Goal: Transaction & Acquisition: Purchase product/service

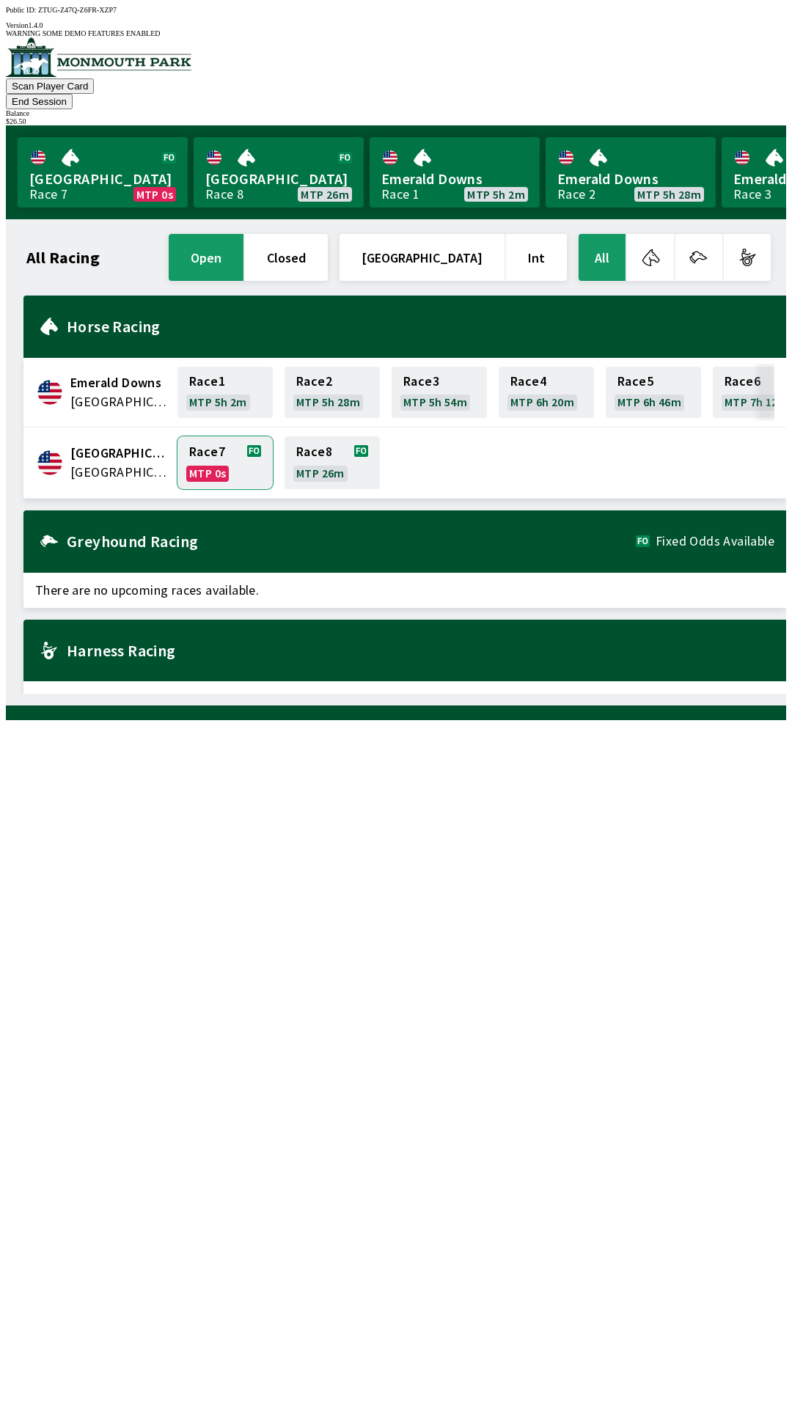
click at [189, 436] on link "Race 7 MTP 0s" at bounding box center [224, 462] width 95 height 53
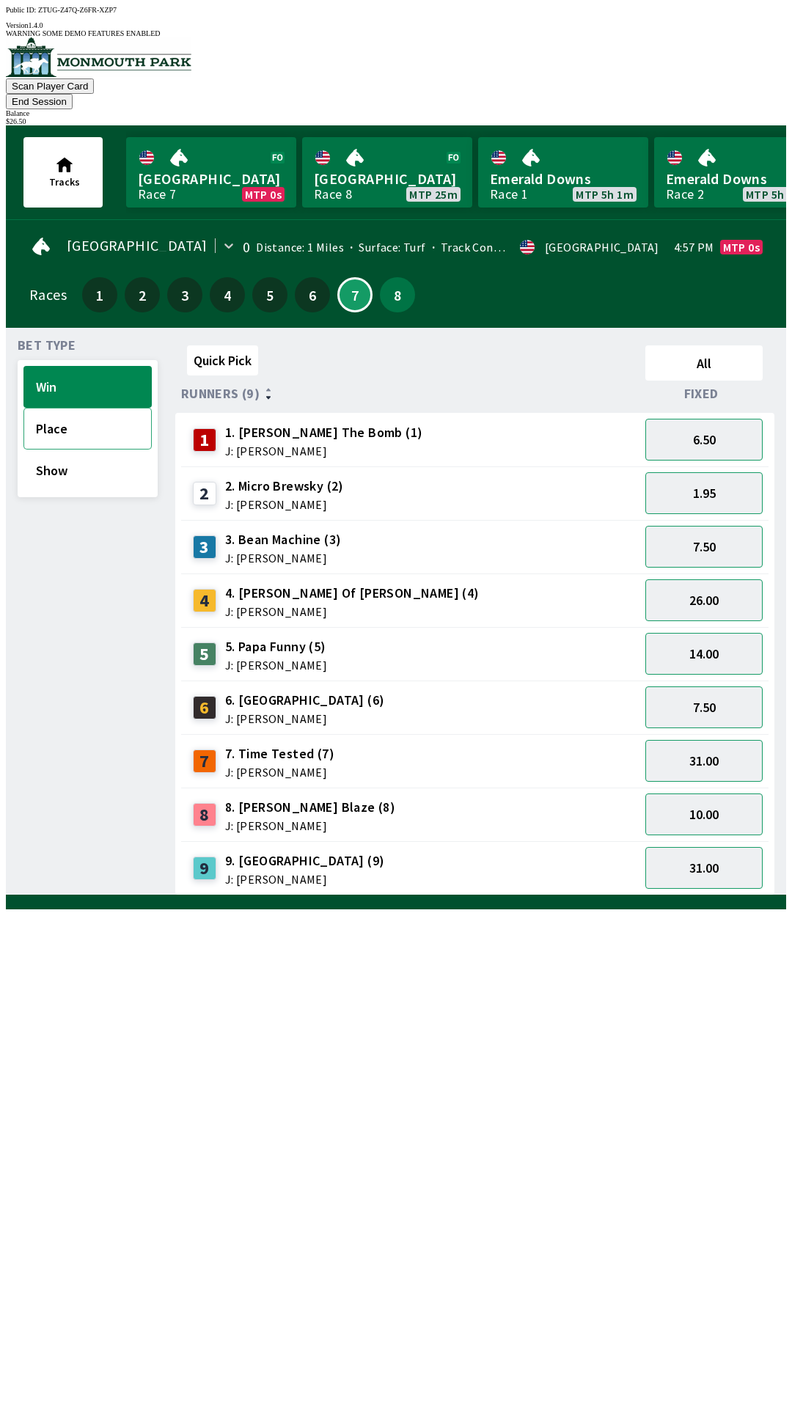
click at [98, 408] on button "Place" at bounding box center [87, 429] width 128 height 42
click at [106, 366] on button "Win" at bounding box center [87, 387] width 128 height 42
click at [73, 412] on button "Place" at bounding box center [87, 429] width 128 height 42
click at [721, 477] on button "1.24" at bounding box center [703, 493] width 117 height 42
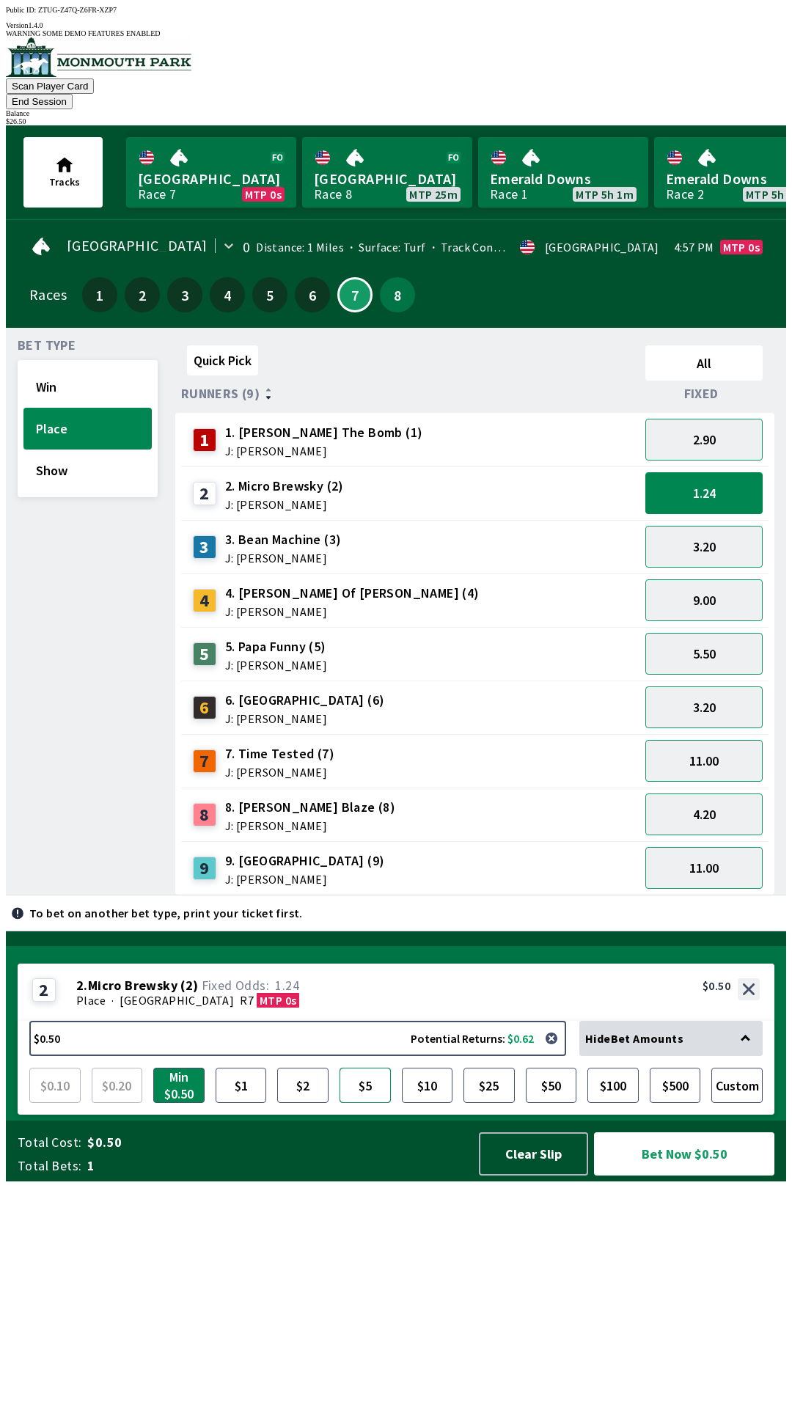
click at [361, 1103] on button "$5" at bounding box center [364, 1084] width 51 height 35
click at [678, 1175] on button "Bet Now $5.00" at bounding box center [684, 1153] width 180 height 43
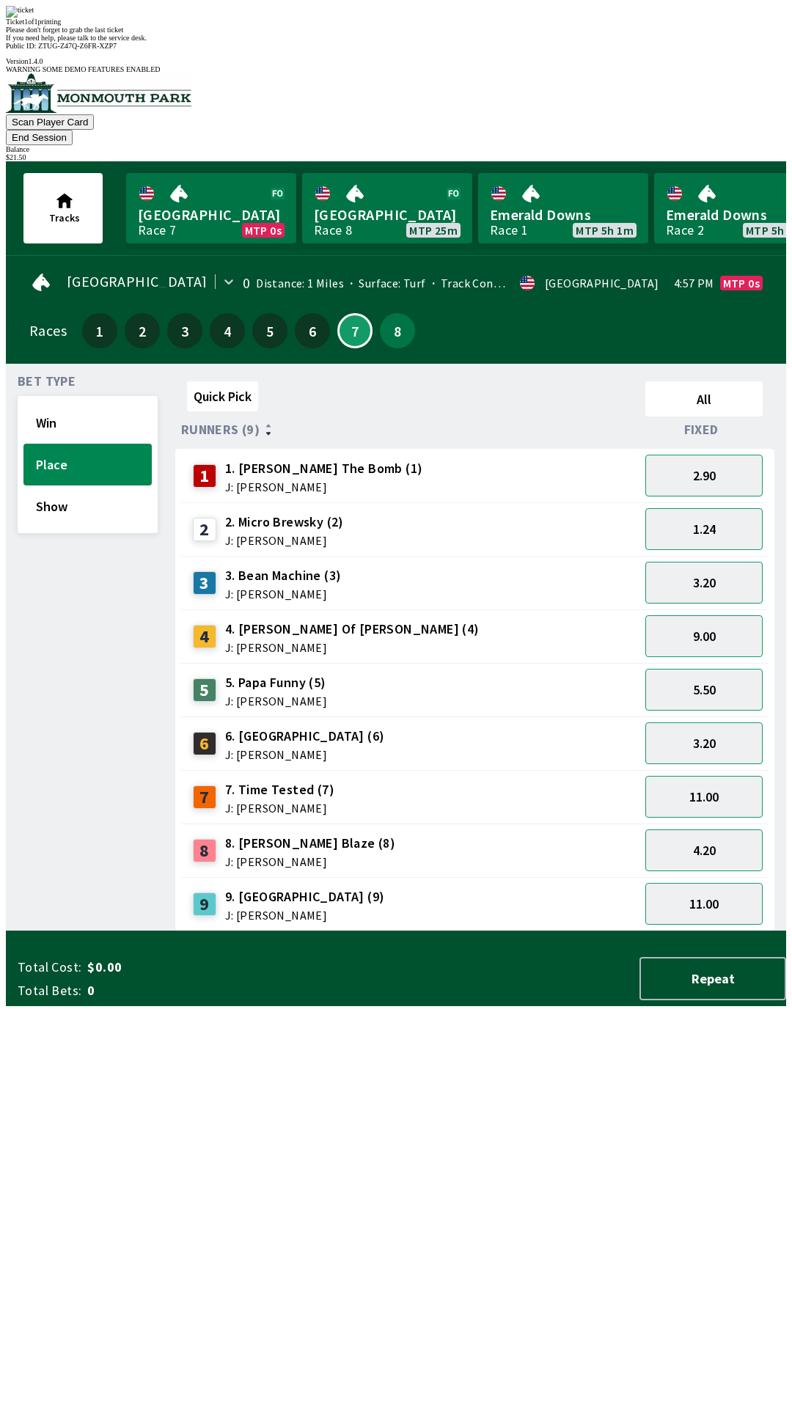
click at [458, 927] on div "Quick Pick All Runners (9) Fixed 1 1. [PERSON_NAME] The Bomb (1) J: [PERSON_NAM…" at bounding box center [480, 653] width 611 height 556
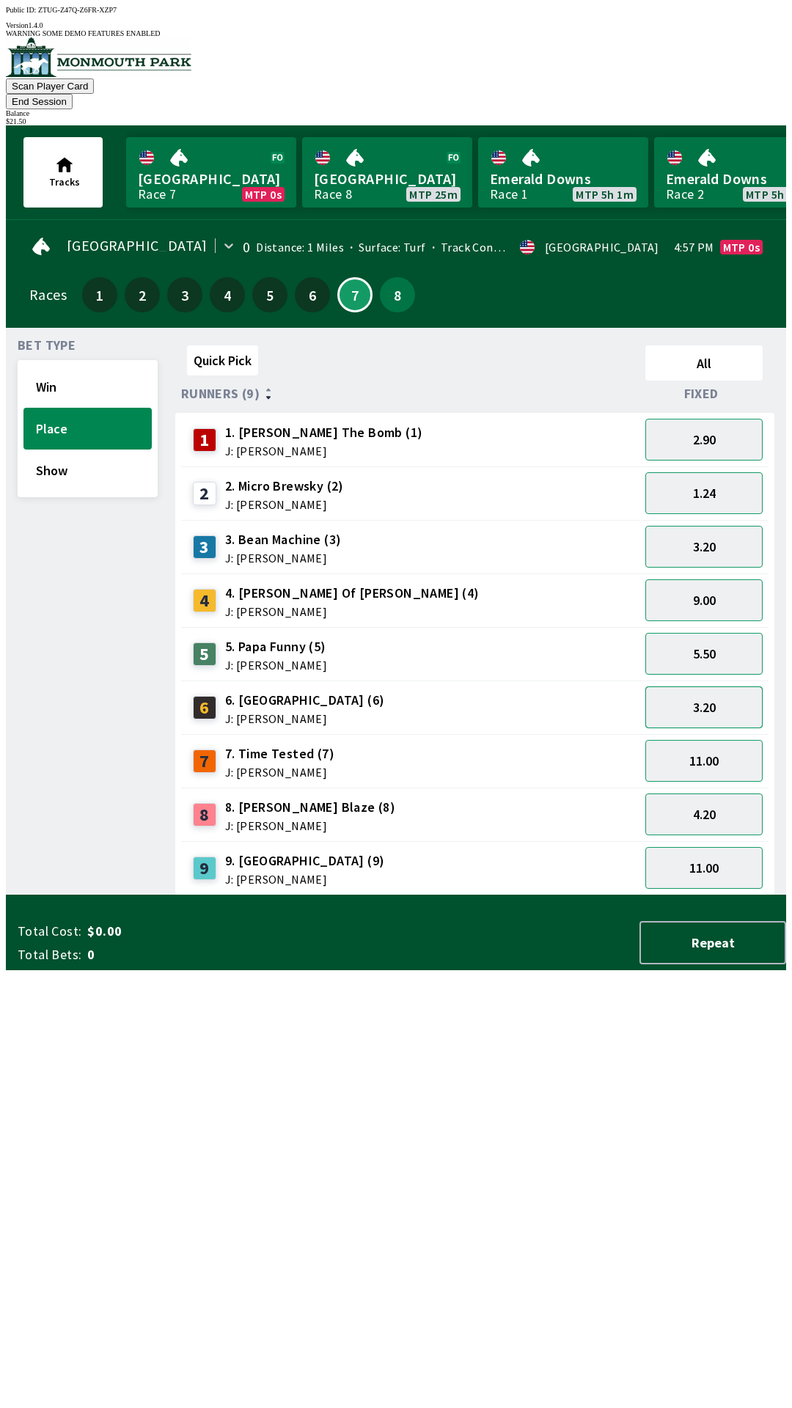
click at [743, 691] on button "3.20" at bounding box center [703, 707] width 117 height 42
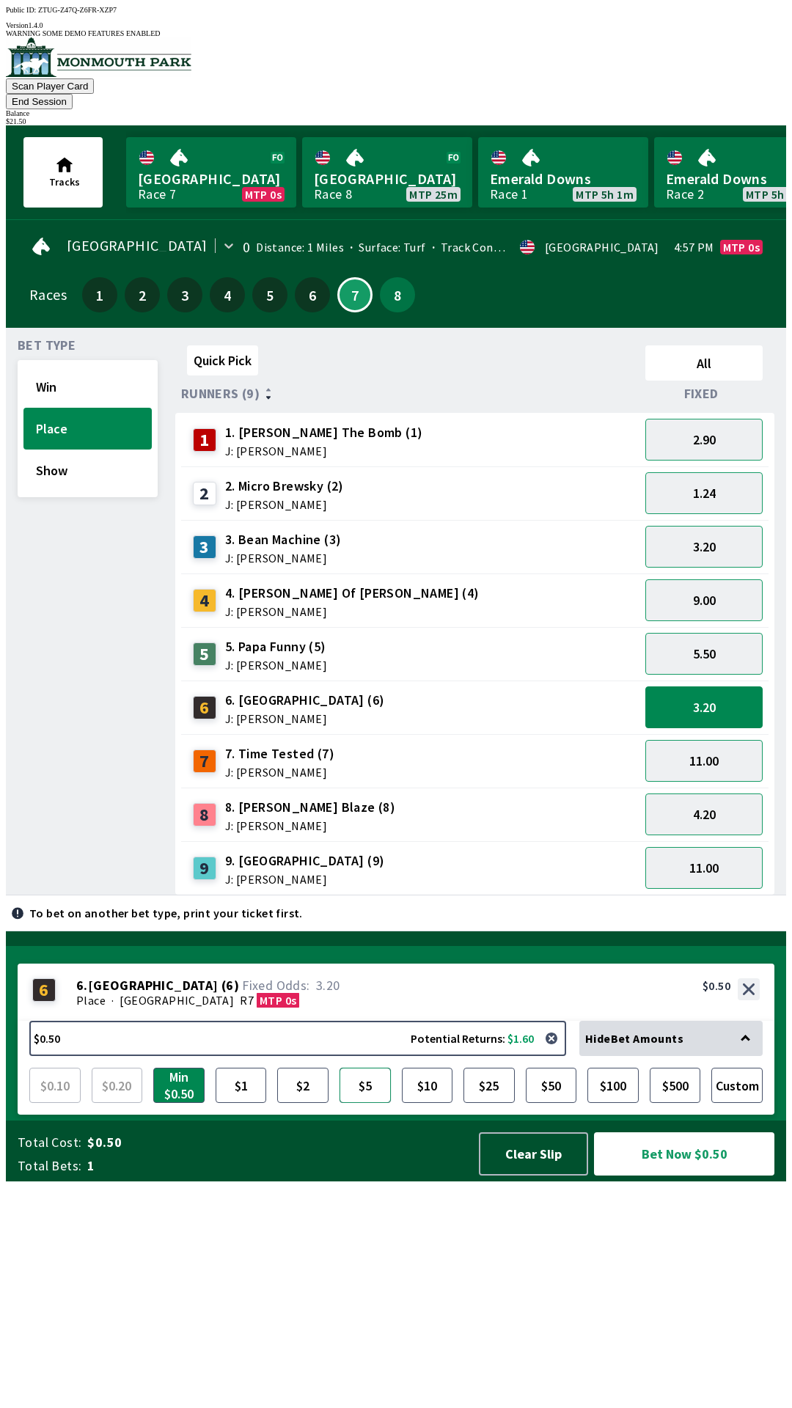
click at [357, 1103] on button "$5" at bounding box center [364, 1084] width 51 height 35
click at [700, 1175] on button "Bet Now $5.00" at bounding box center [684, 1153] width 180 height 43
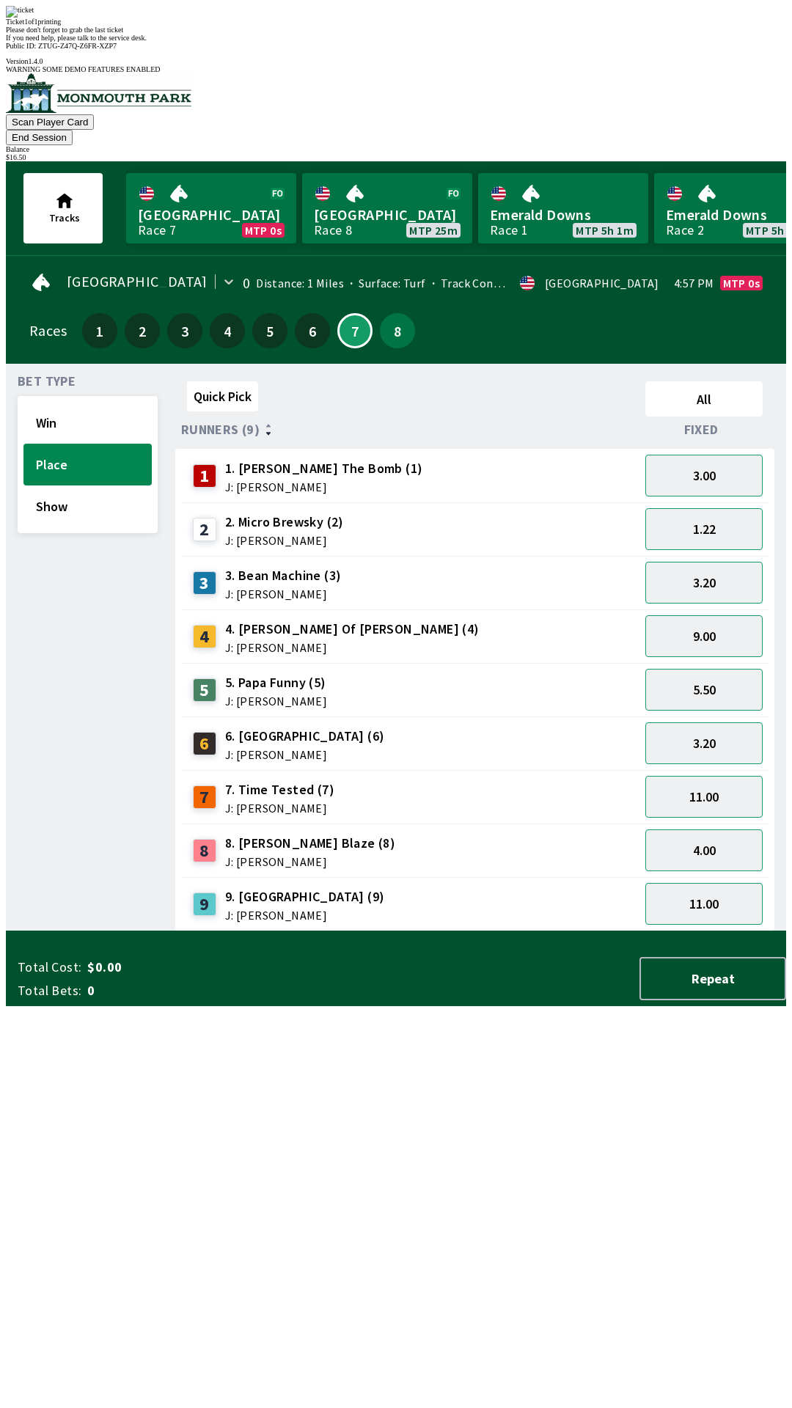
click at [483, 931] on div "Quick Pick All Runners (9) Fixed 1 1. [PERSON_NAME] The Bomb (1) J: [PERSON_NAM…" at bounding box center [480, 653] width 611 height 556
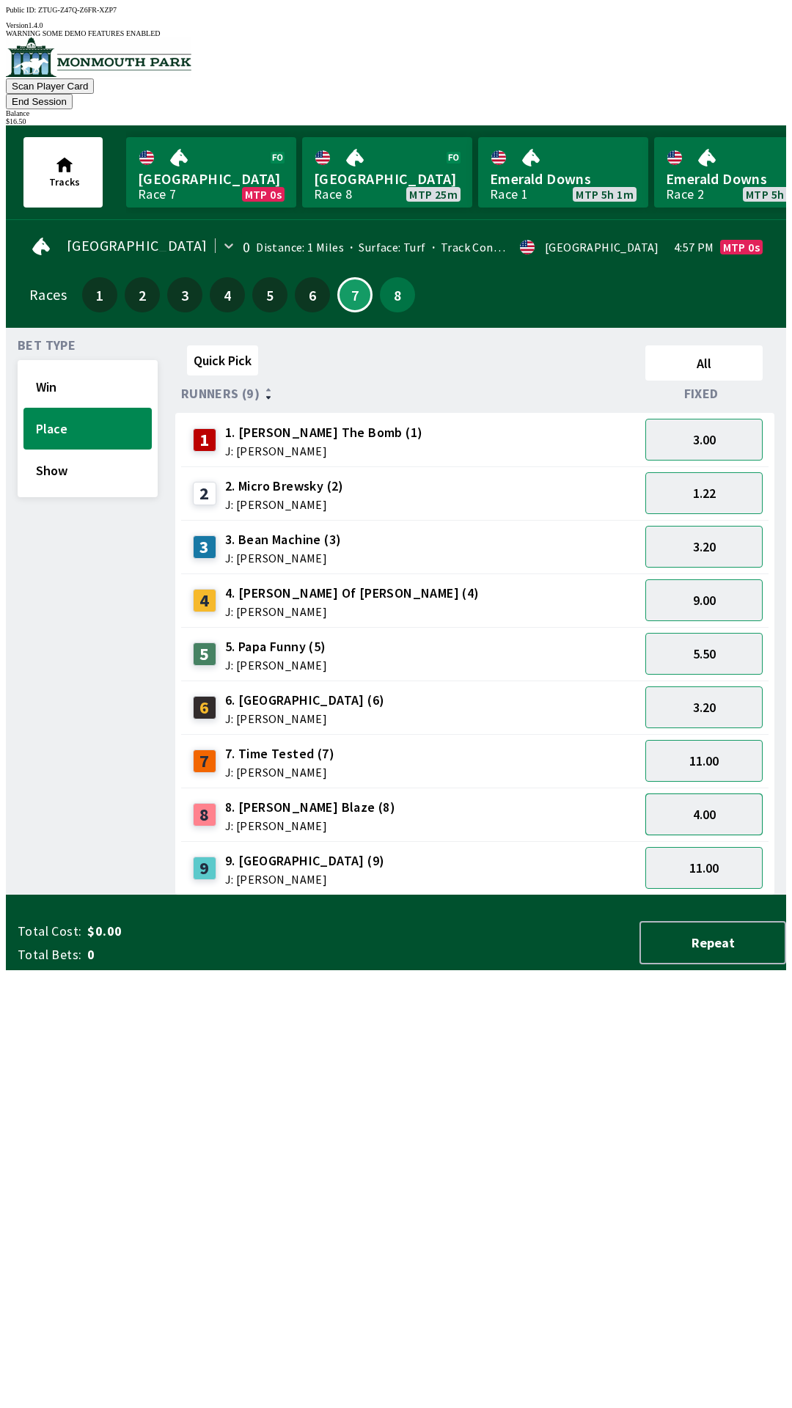
click at [718, 793] on button "4.00" at bounding box center [703, 814] width 117 height 42
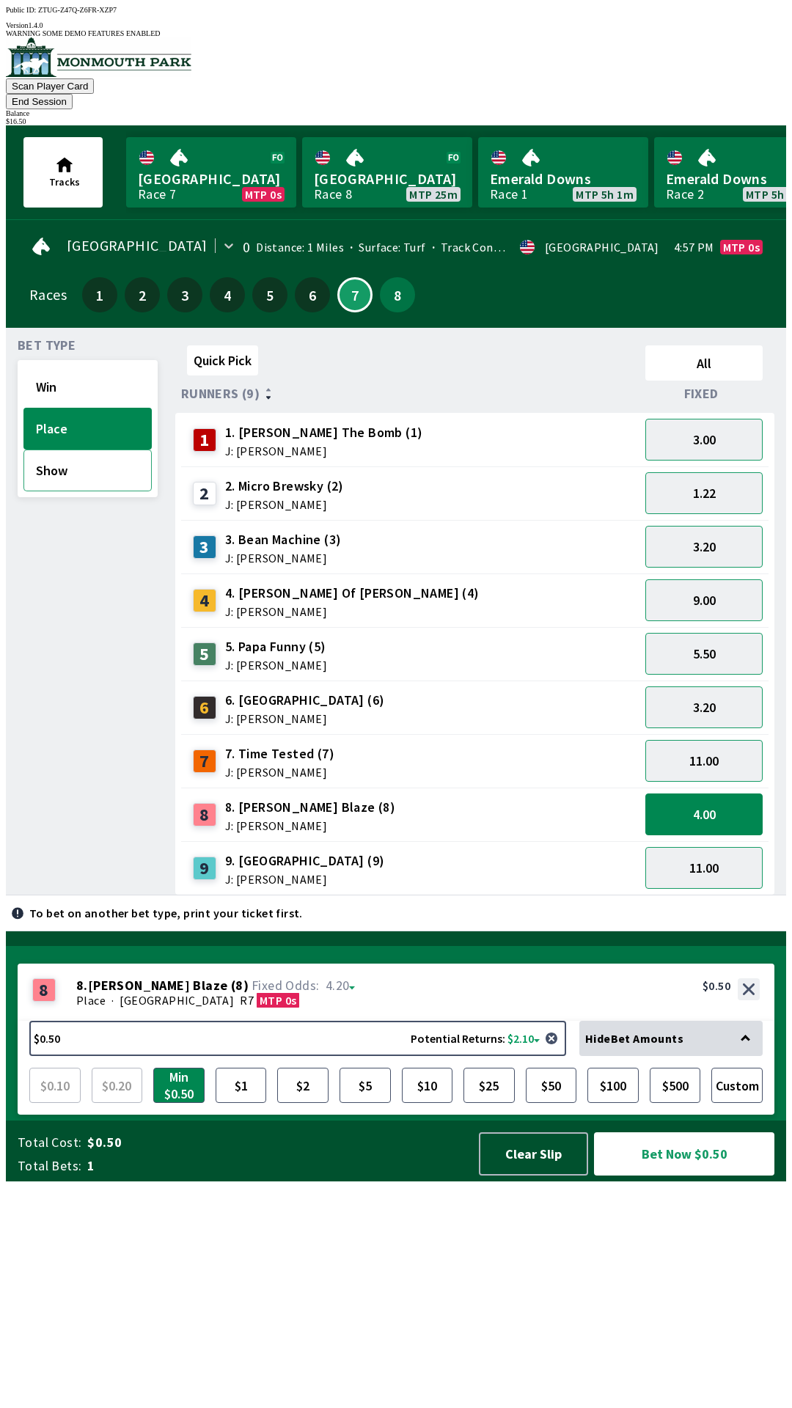
click at [81, 449] on button "Show" at bounding box center [87, 470] width 128 height 42
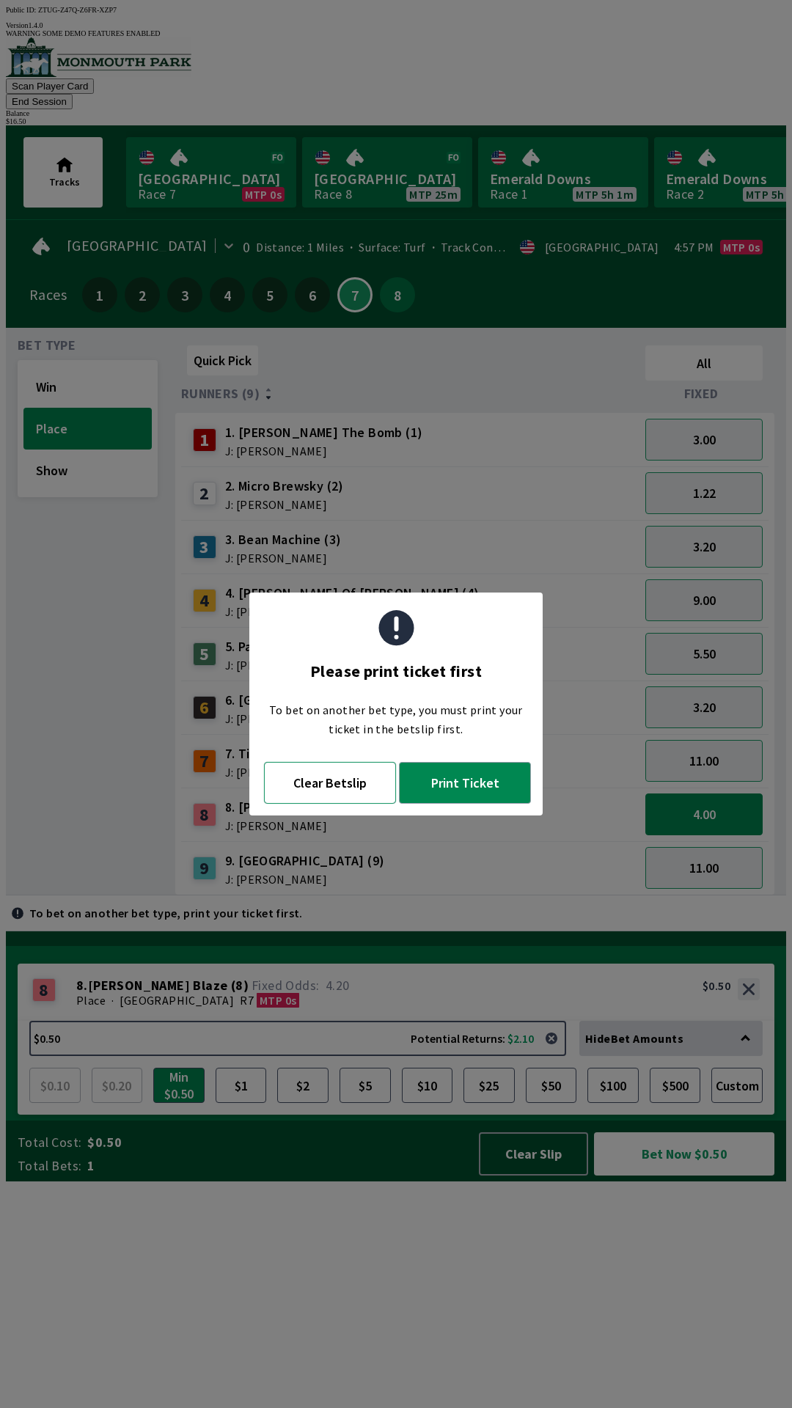
click at [347, 781] on button "Clear Betslip" at bounding box center [330, 783] width 132 height 42
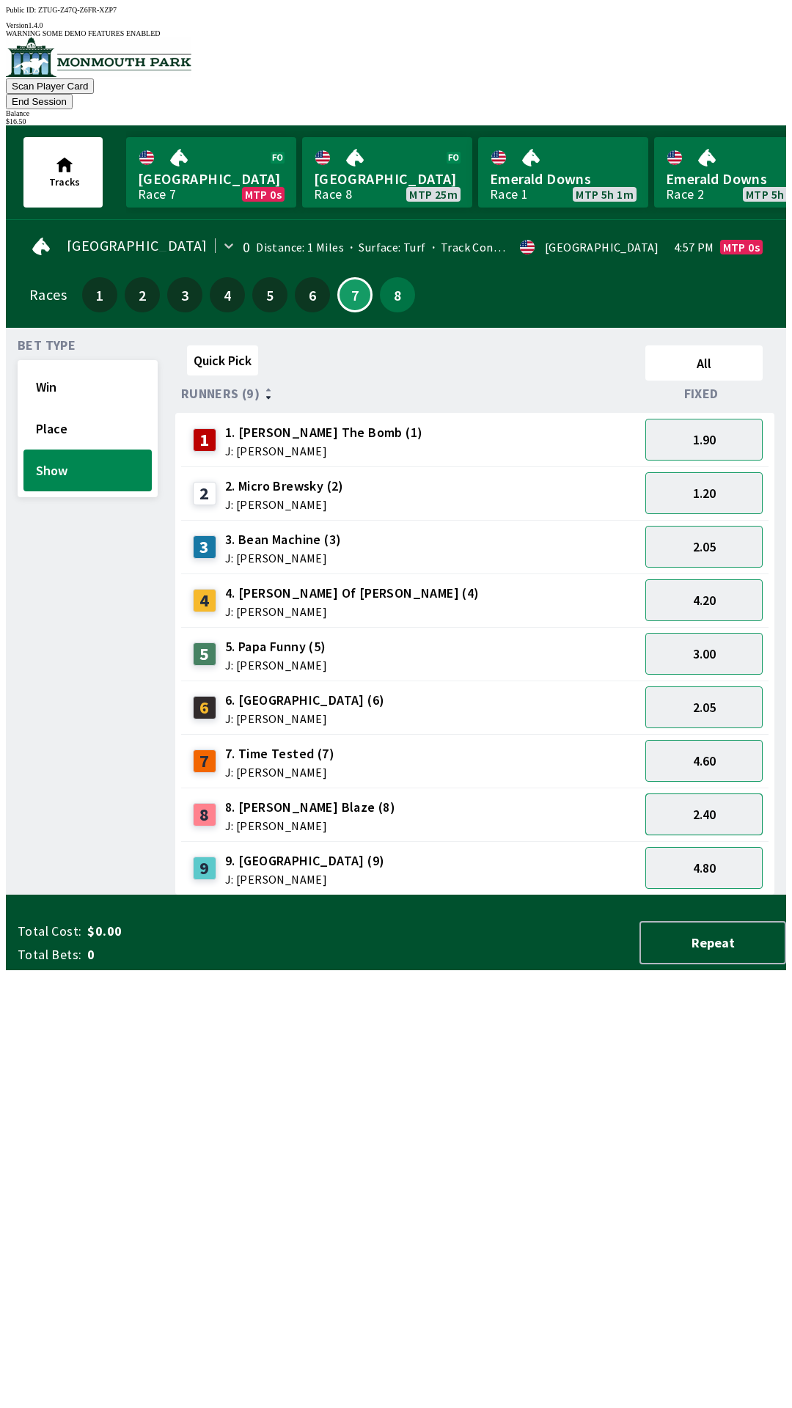
click at [715, 793] on button "2.40" at bounding box center [703, 814] width 117 height 42
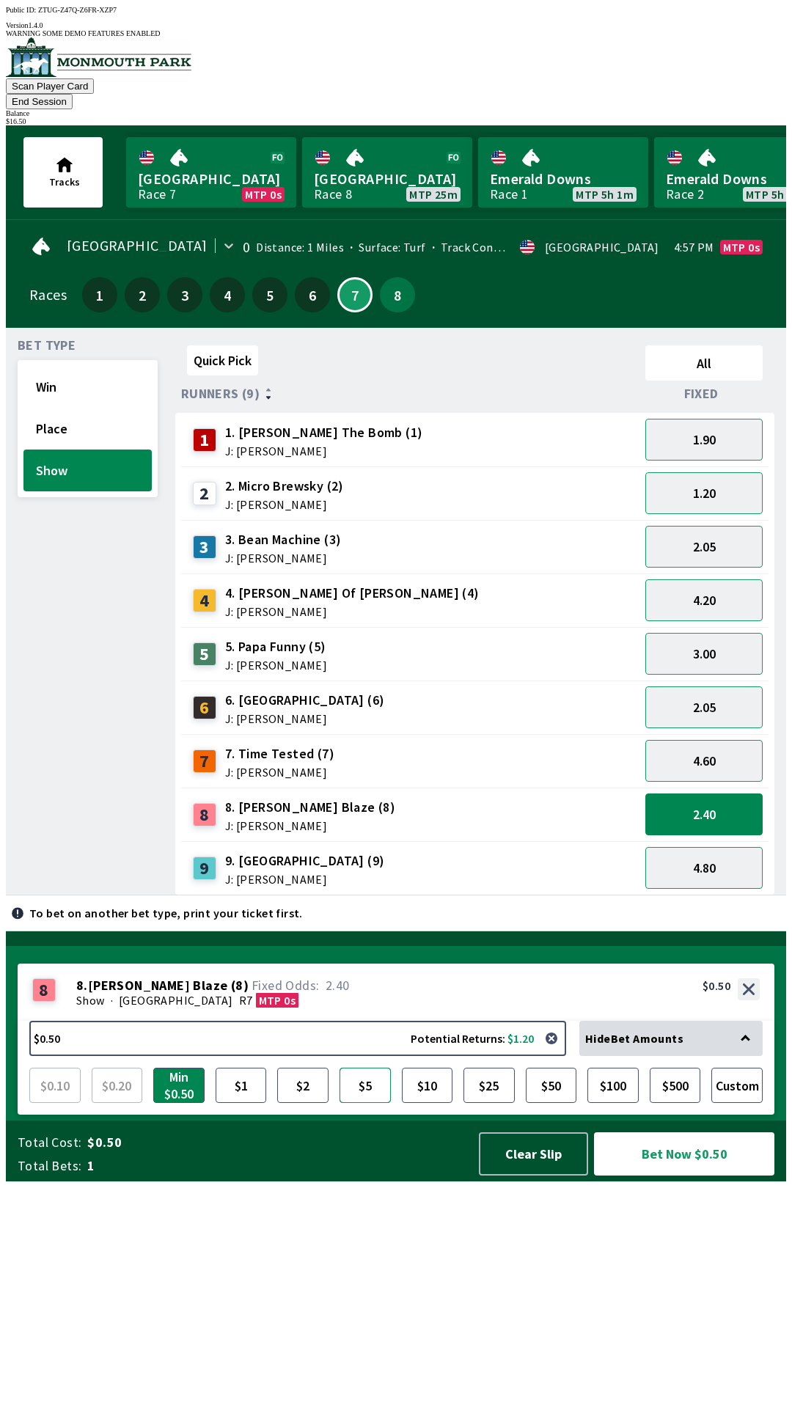
click at [366, 1103] on button "$5" at bounding box center [364, 1084] width 51 height 35
click at [681, 1175] on button "Bet Now $5.00" at bounding box center [684, 1153] width 180 height 43
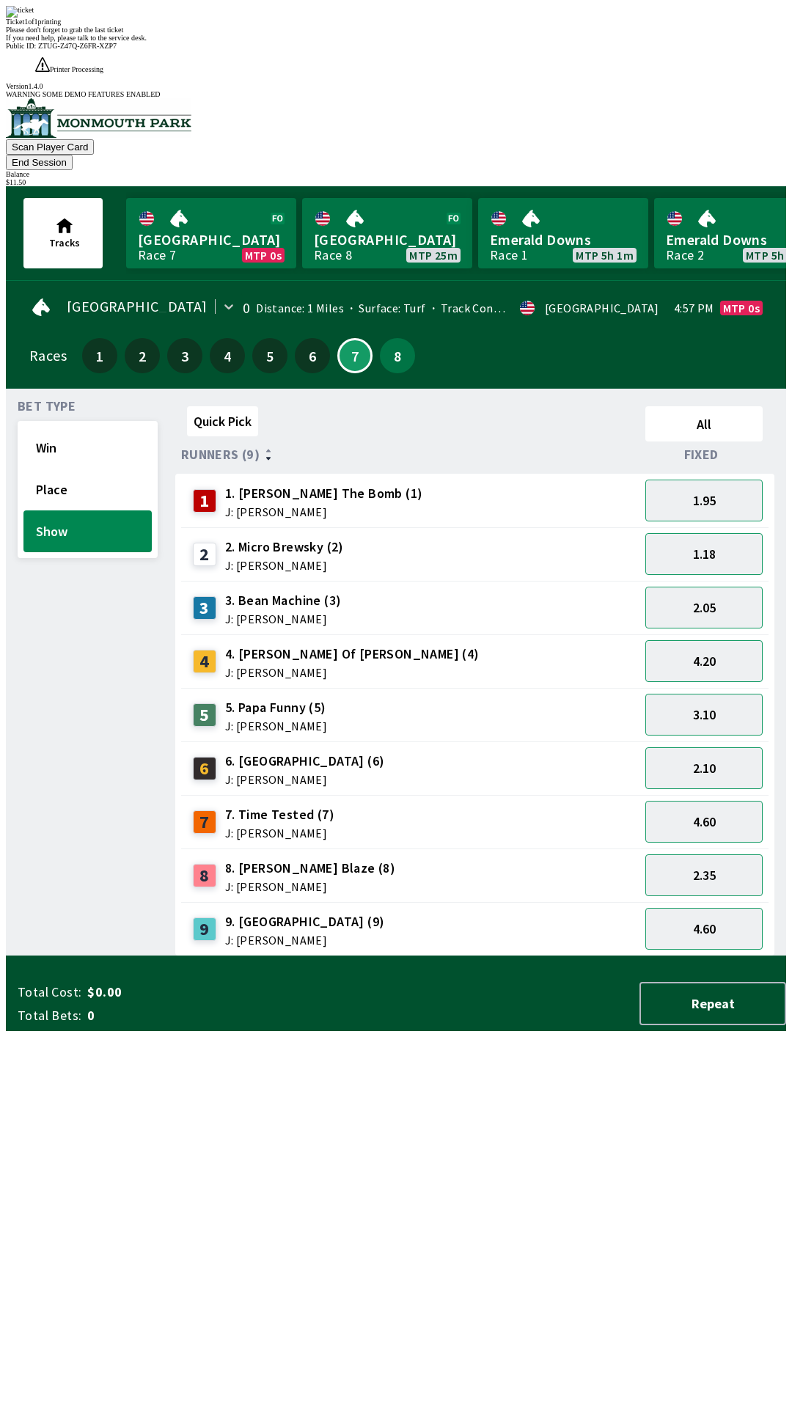
click at [472, 956] on div "Quick Pick All Runners (9) Fixed 1 1. [PERSON_NAME] The Bomb (1) J: [PERSON_NAM…" at bounding box center [480, 678] width 611 height 556
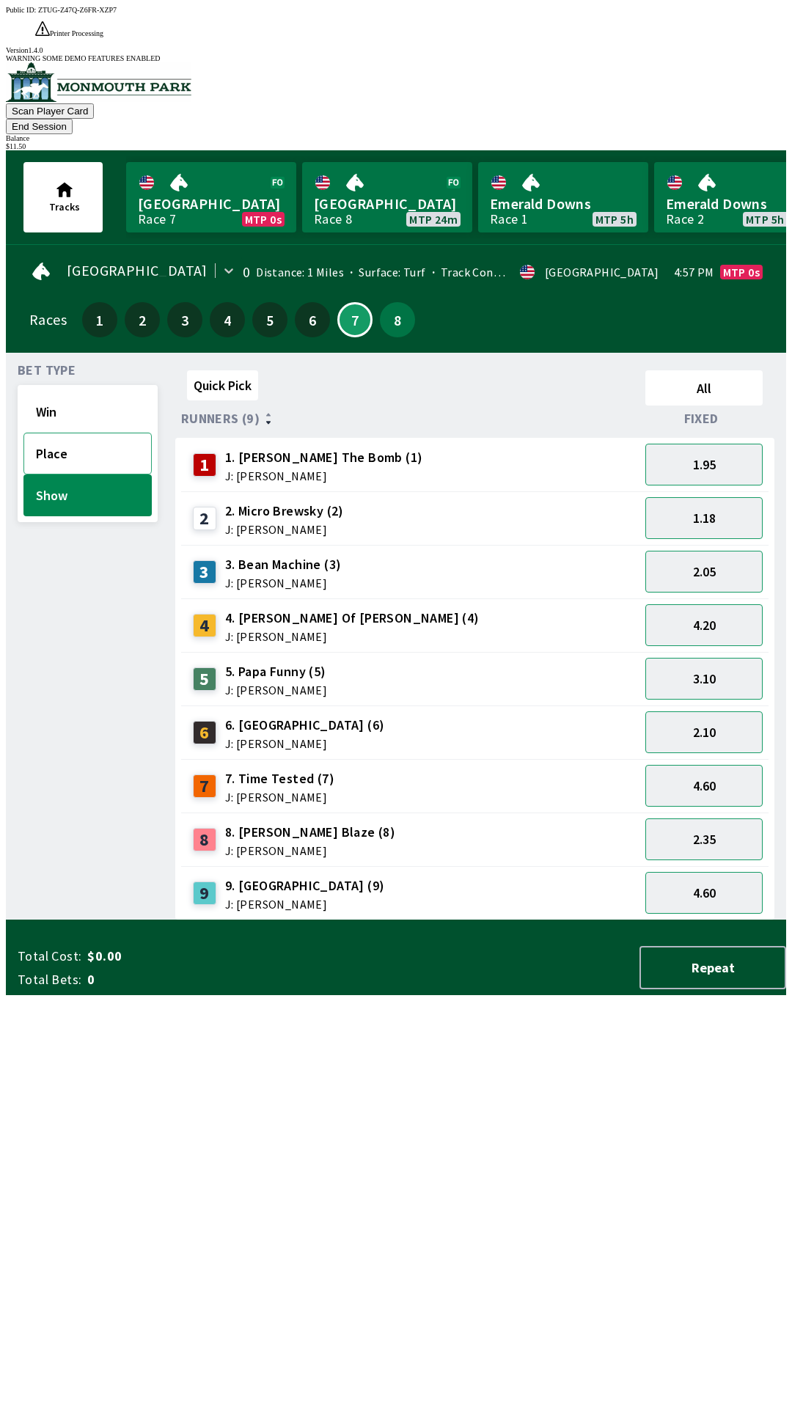
click at [91, 433] on button "Place" at bounding box center [87, 454] width 128 height 42
click at [699, 551] on button "3.20" at bounding box center [703, 572] width 117 height 42
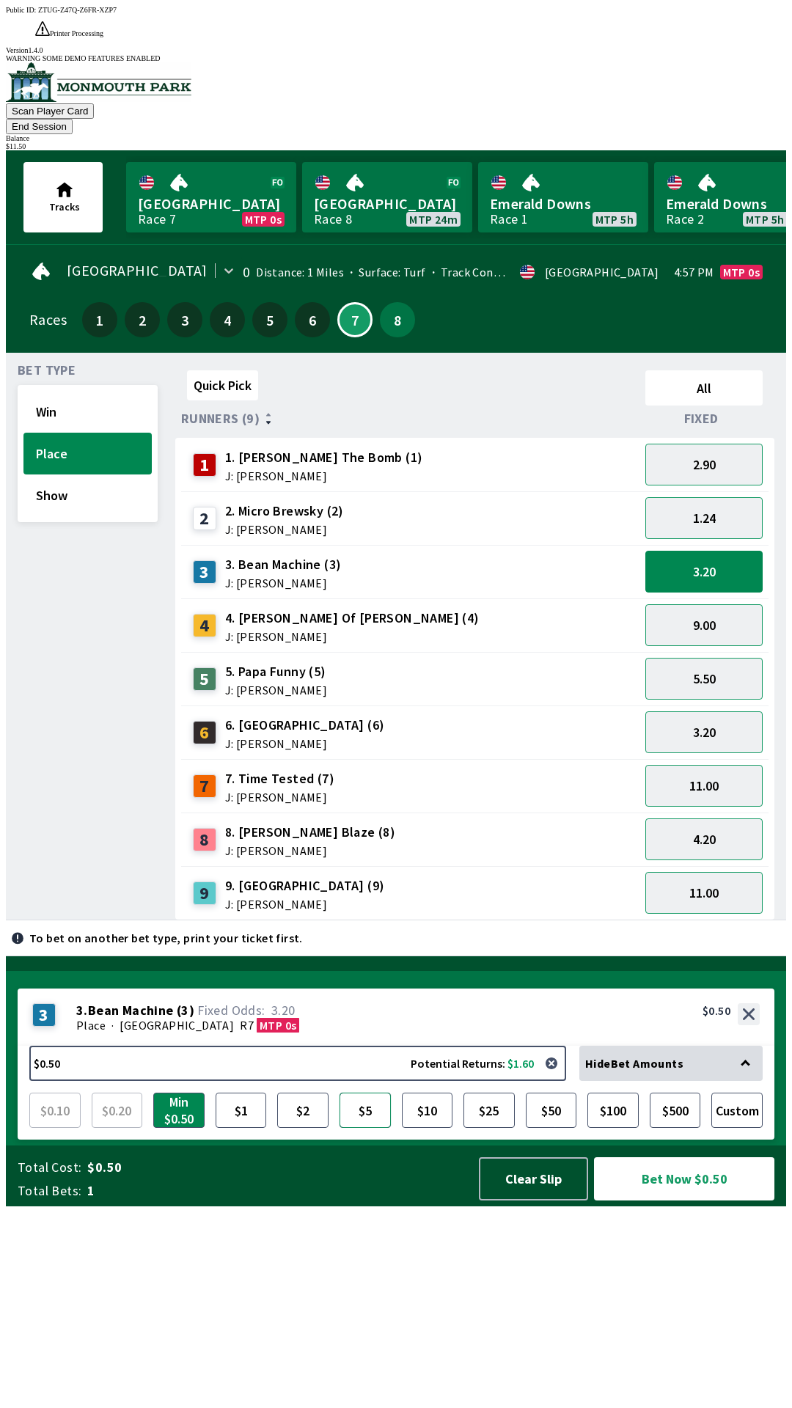
click at [364, 1127] on button "$5" at bounding box center [364, 1109] width 51 height 35
click at [701, 1200] on button "Bet Now $5.00" at bounding box center [684, 1178] width 180 height 43
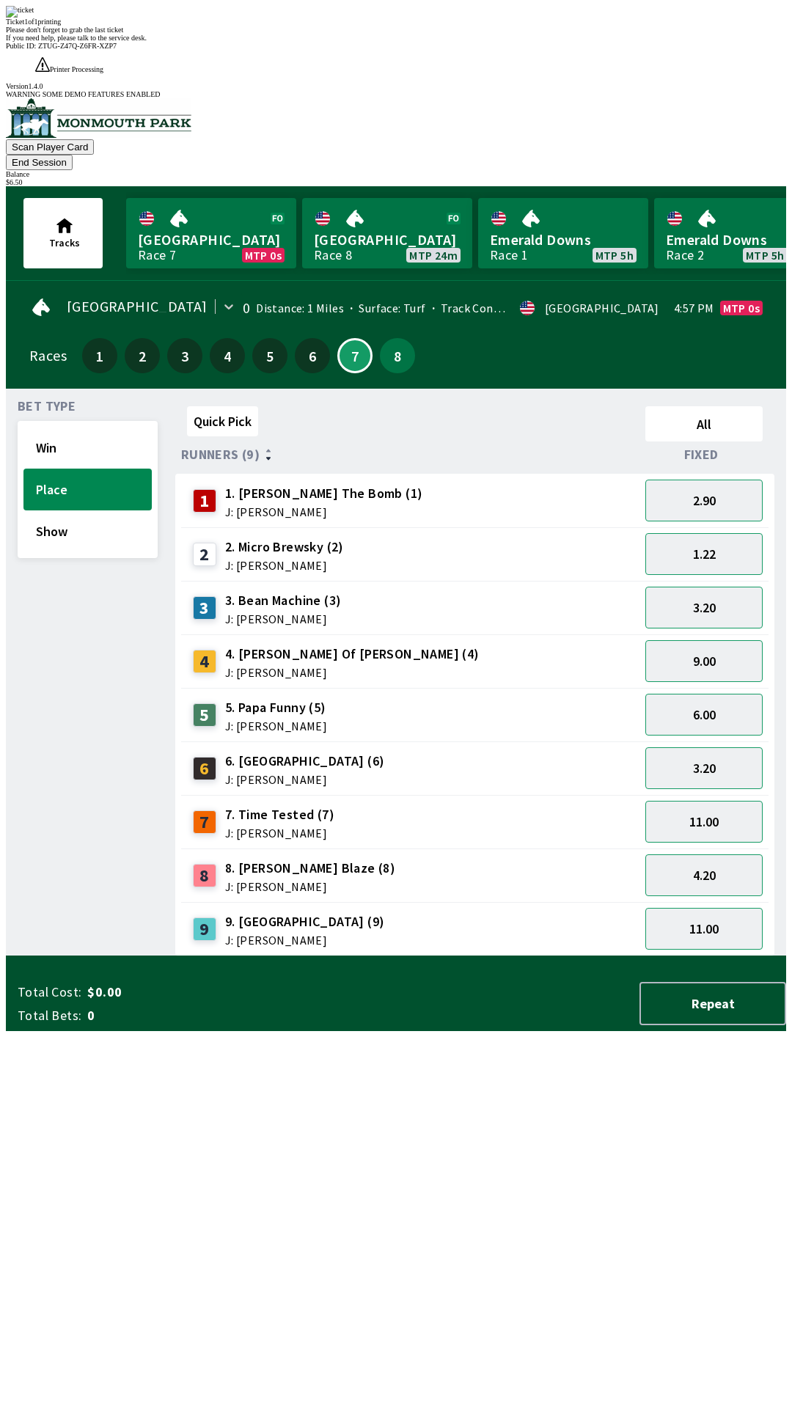
click at [515, 956] on div "Quick Pick All Runners (9) Fixed 1 1. [PERSON_NAME] The Bomb (1) J: [PERSON_NAM…" at bounding box center [480, 678] width 611 height 556
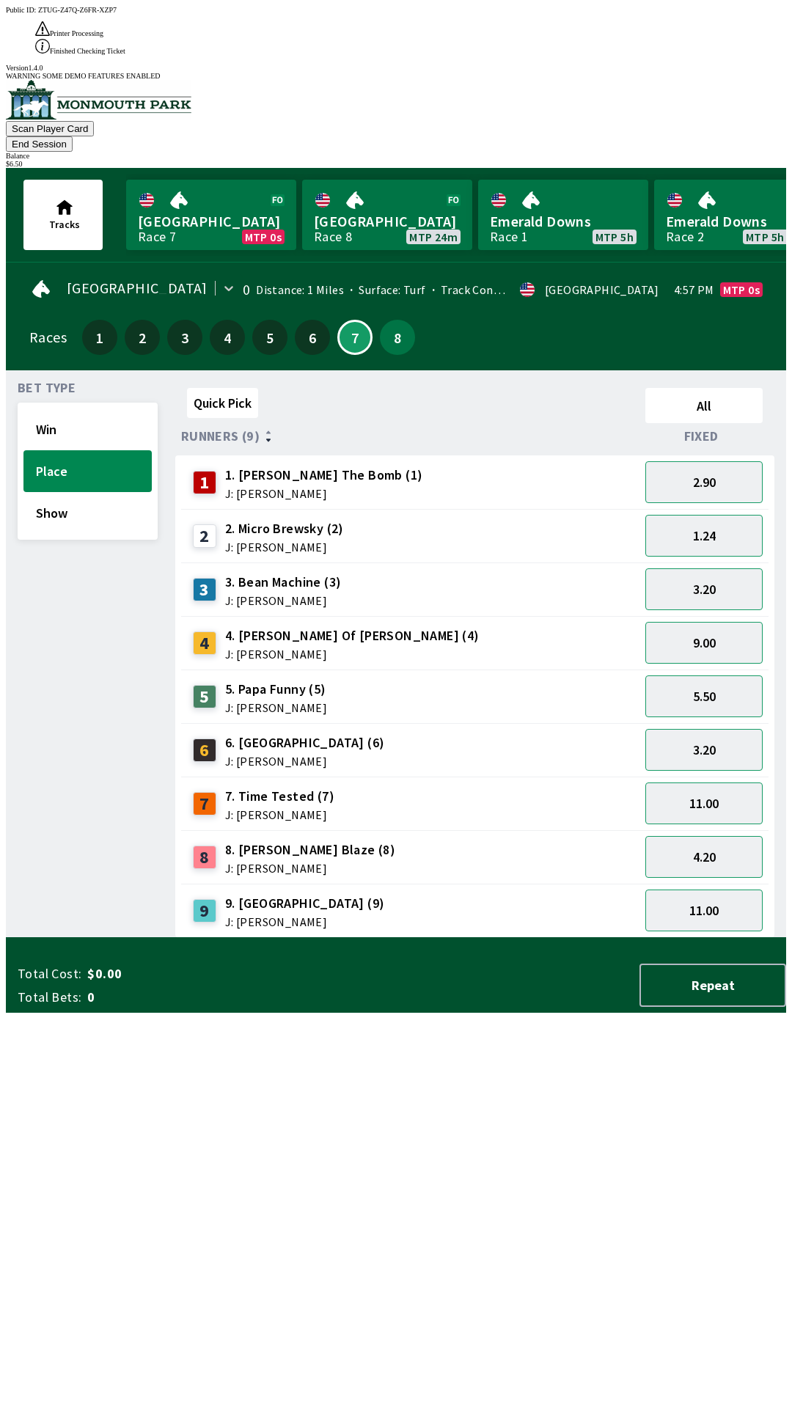
click at [520, 938] on div "Quick Pick All Runners (9) Fixed 1 1. [PERSON_NAME] The Bomb (1) J: [PERSON_NAM…" at bounding box center [480, 660] width 611 height 556
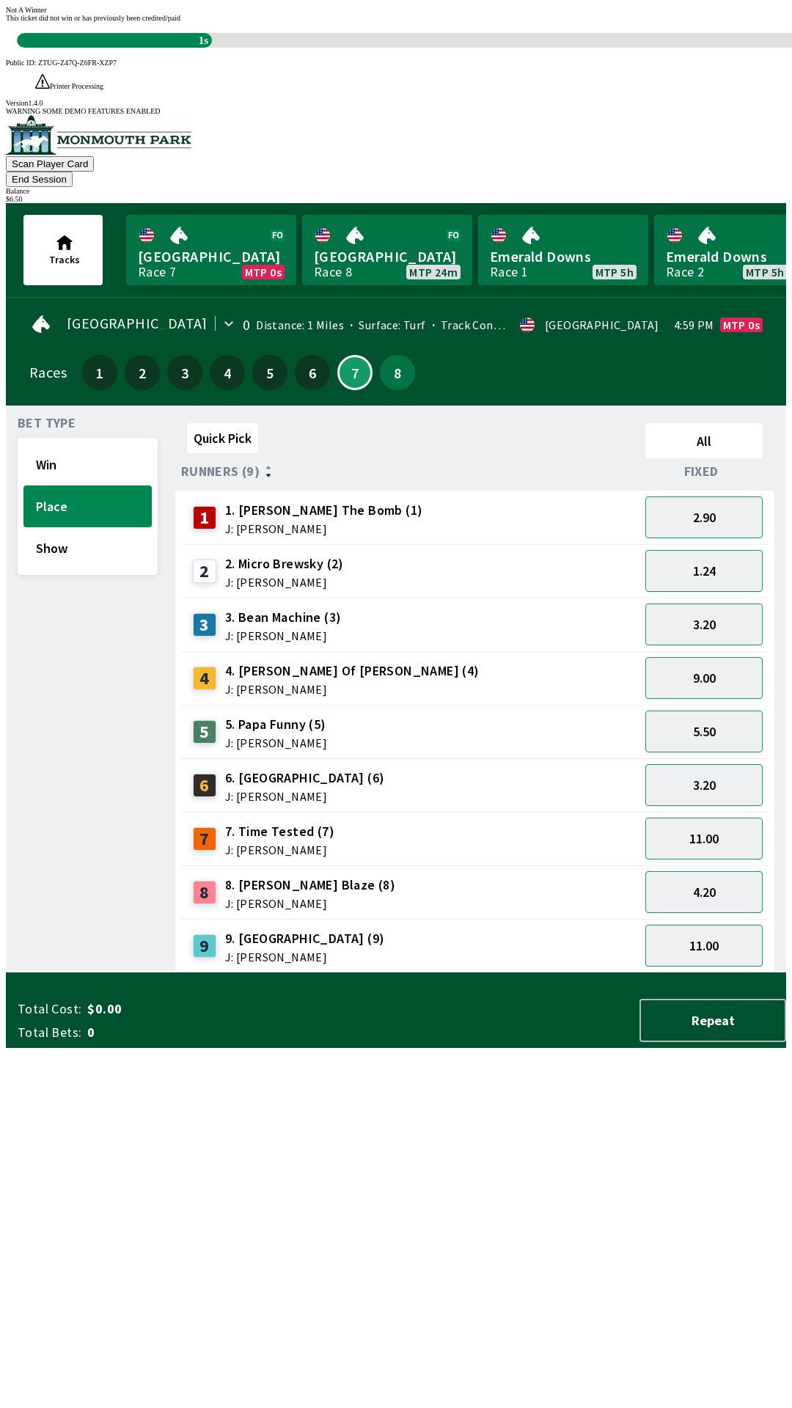
click at [533, 973] on div "Quick Pick All Runners (9) Fixed 1 1. [PERSON_NAME] The Bomb (1) J: [PERSON_NAM…" at bounding box center [480, 695] width 611 height 556
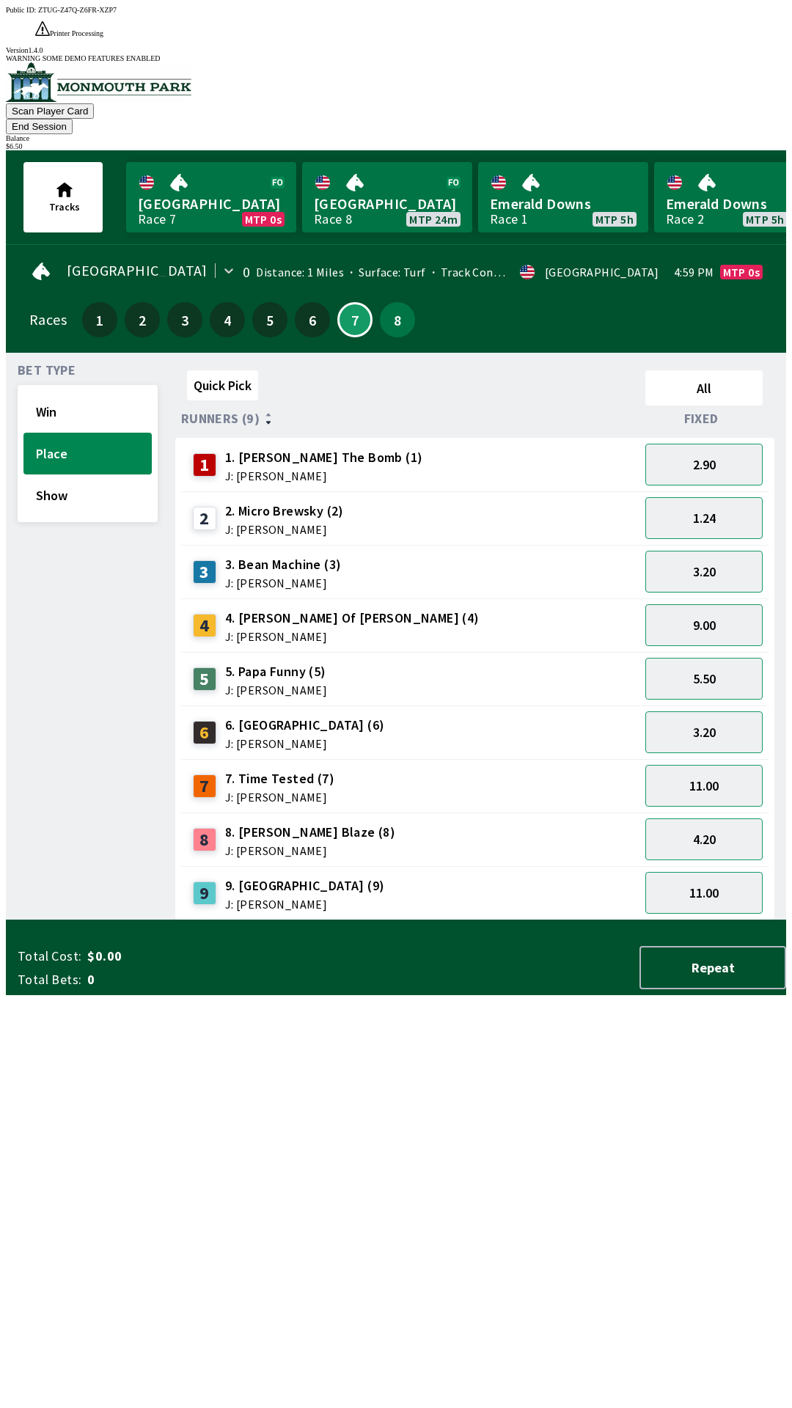
click at [73, 119] on button "End Session" at bounding box center [39, 126] width 67 height 15
